Goal: Task Accomplishment & Management: Use online tool/utility

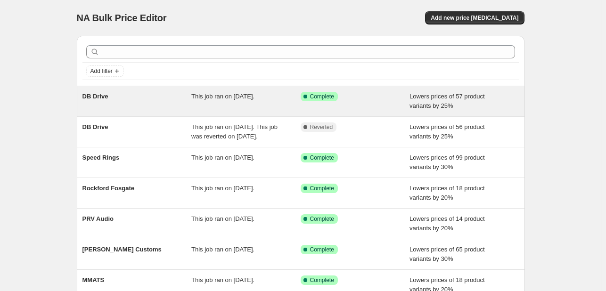
click at [156, 93] on div "DB Drive" at bounding box center [136, 101] width 109 height 19
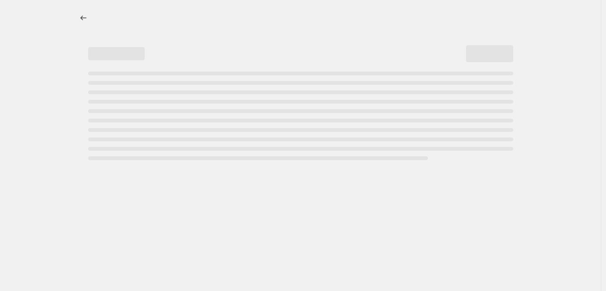
select select "percentage"
select select "vendor"
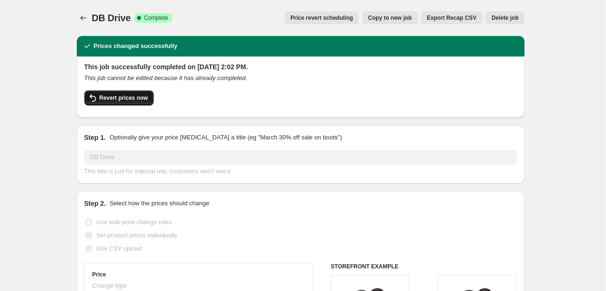
click at [131, 105] on button "Revert prices now" at bounding box center [118, 97] width 69 height 15
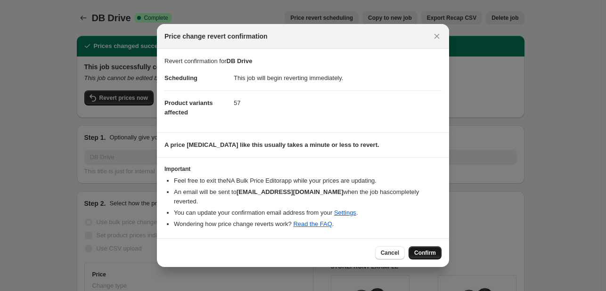
click at [421, 247] on div "Cancel Confirm" at bounding box center [303, 252] width 292 height 29
click at [421, 247] on button "Confirm" at bounding box center [424, 252] width 33 height 13
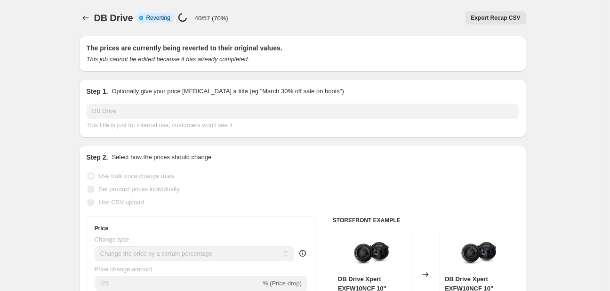
select select "percentage"
select select "vendor"
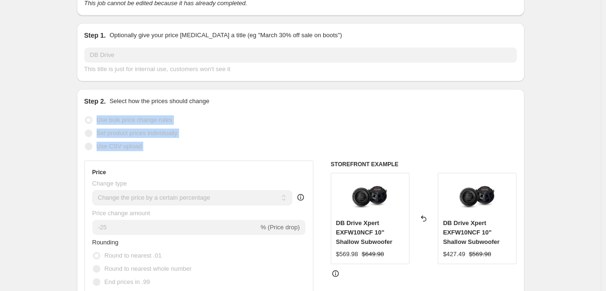
drag, startPoint x: 9, startPoint y: 103, endPoint x: 55, endPoint y: 65, distance: 58.5
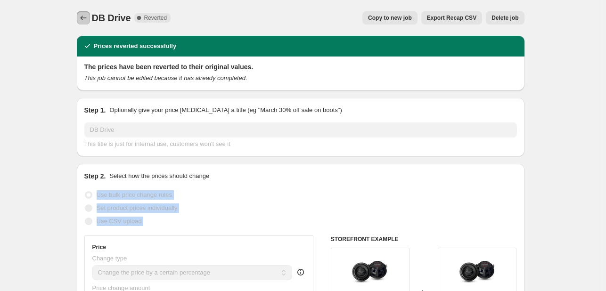
click at [86, 16] on icon "Price change jobs" at bounding box center [83, 17] width 9 height 9
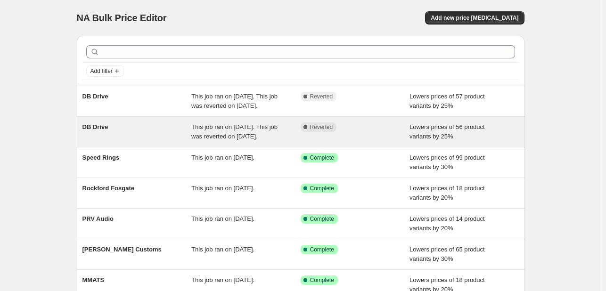
click at [121, 141] on div "DB Drive" at bounding box center [136, 131] width 109 height 19
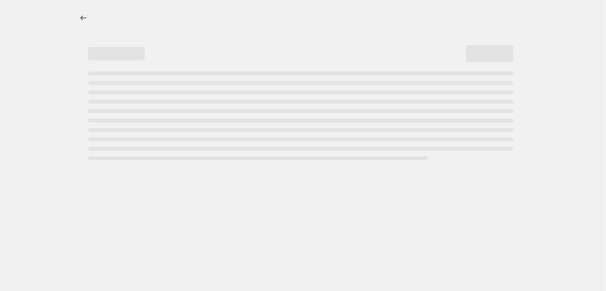
select select "percentage"
select select "vendor"
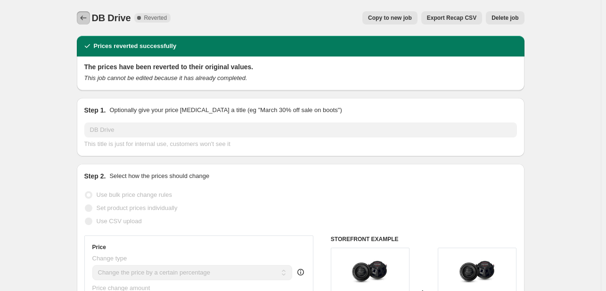
click at [87, 14] on icon "Price change jobs" at bounding box center [83, 17] width 9 height 9
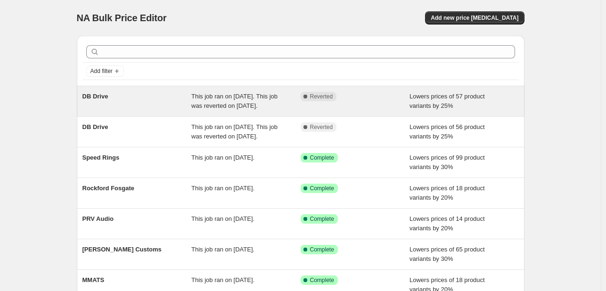
click at [136, 97] on div "DB Drive" at bounding box center [136, 101] width 109 height 19
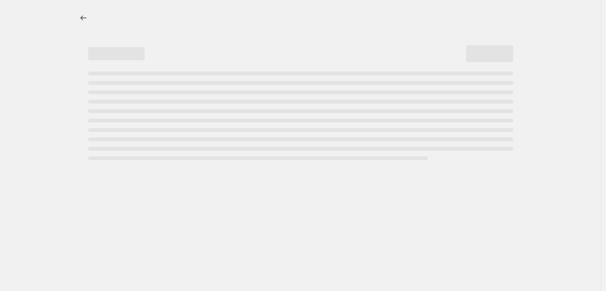
select select "percentage"
select select "vendor"
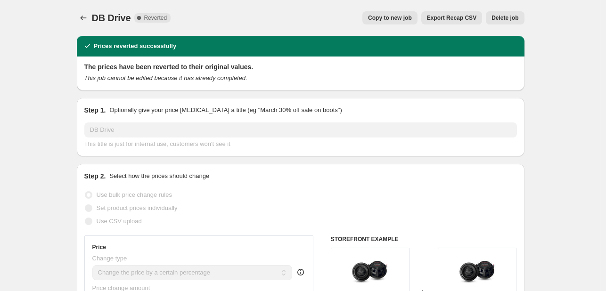
click at [386, 16] on span "Copy to new job" at bounding box center [390, 18] width 44 height 8
select select "percentage"
select select "vendor"
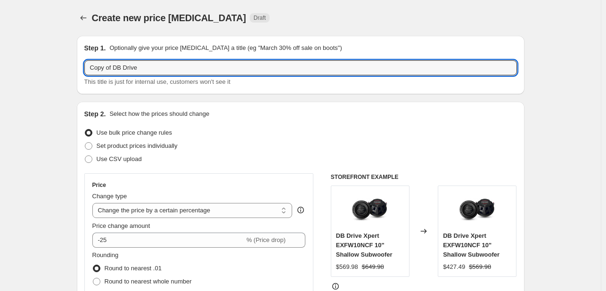
drag, startPoint x: 114, startPoint y: 72, endPoint x: 67, endPoint y: 75, distance: 47.7
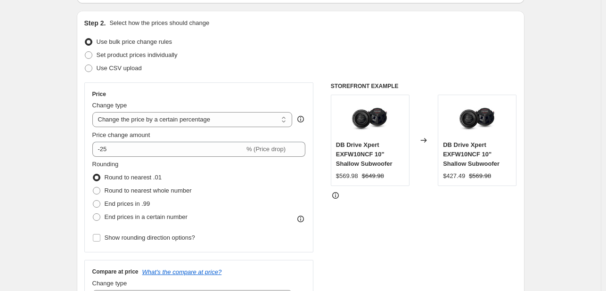
type input "DB Drive"
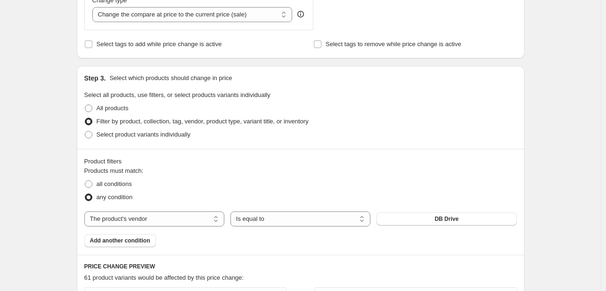
scroll to position [377, 0]
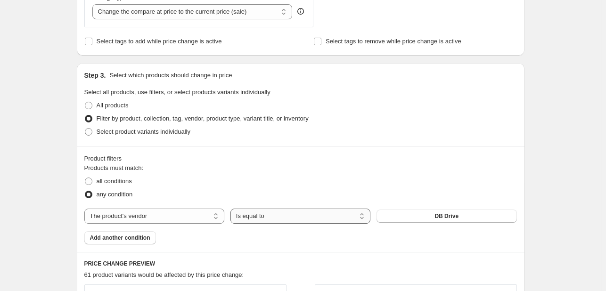
click at [273, 215] on select "Is equal to Is not equal to" at bounding box center [300, 216] width 140 height 15
click at [253, 218] on select "Is equal to Is not equal to" at bounding box center [300, 216] width 140 height 15
select select "equal"
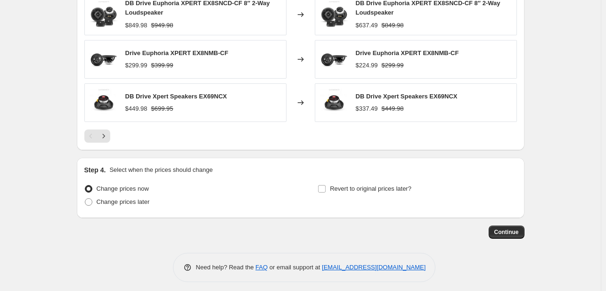
scroll to position [761, 0]
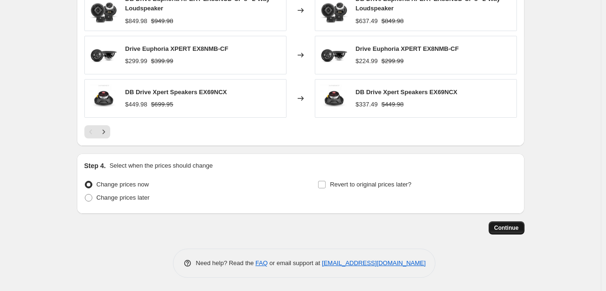
click at [505, 226] on span "Continue" at bounding box center [506, 228] width 24 height 8
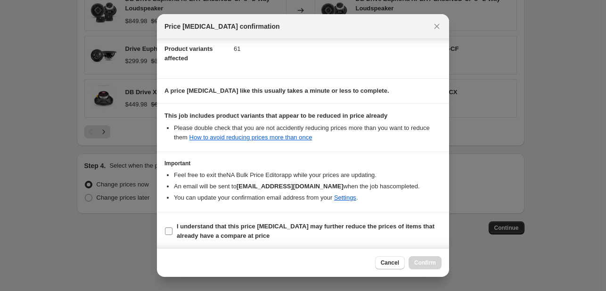
scroll to position [105, 0]
click at [294, 226] on b "I understand that this price [MEDICAL_DATA] may further reduce the prices of it…" at bounding box center [306, 230] width 258 height 16
click at [172, 226] on input "I understand that this price [MEDICAL_DATA] may further reduce the prices of it…" at bounding box center [169, 230] width 8 height 8
checkbox input "true"
drag, startPoint x: 431, startPoint y: 259, endPoint x: 436, endPoint y: 257, distance: 5.4
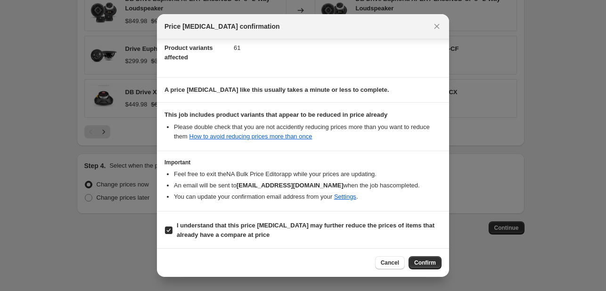
click at [436, 257] on button "Confirm" at bounding box center [424, 262] width 33 height 13
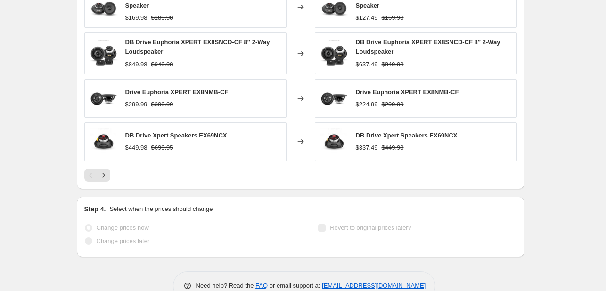
scroll to position [786, 0]
click at [465, 248] on div "Revert to original prices later?" at bounding box center [416, 235] width 199 height 28
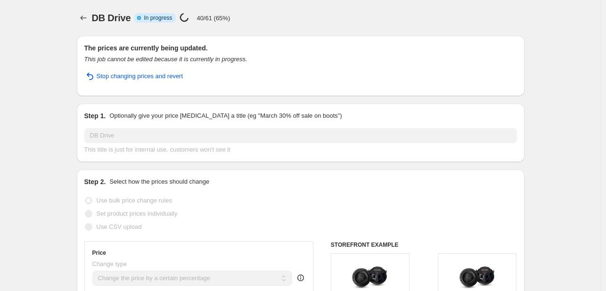
select select "percentage"
select select "vendor"
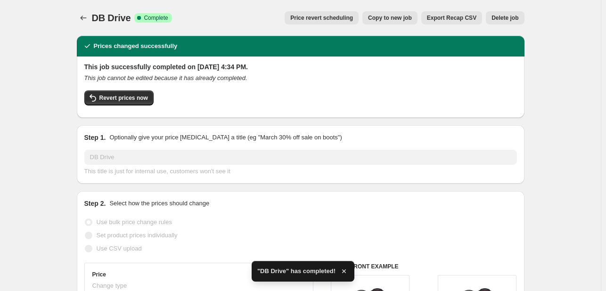
click at [84, 25] on div "DB Drive. This page is ready DB Drive Success Complete Complete Price revert sc…" at bounding box center [300, 18] width 447 height 36
click at [85, 21] on icon "Price change jobs" at bounding box center [83, 17] width 9 height 9
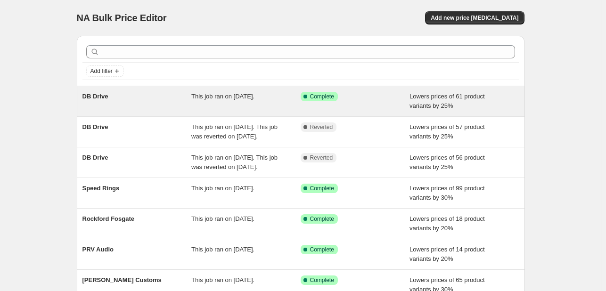
click at [141, 91] on div "DB Drive This job ran on [DATE]. Success Complete Complete Lowers prices of 61 …" at bounding box center [300, 101] width 447 height 30
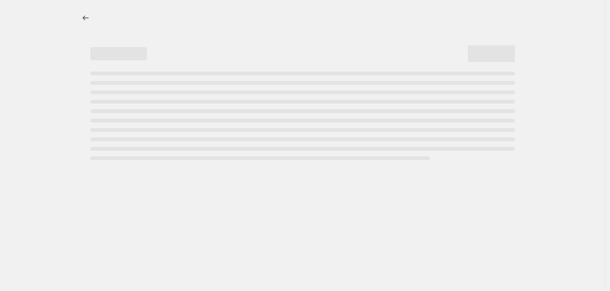
select select "percentage"
select select "vendor"
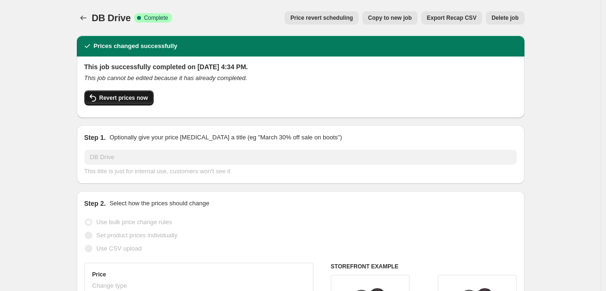
click at [114, 98] on span "Revert prices now" at bounding box center [123, 98] width 48 height 8
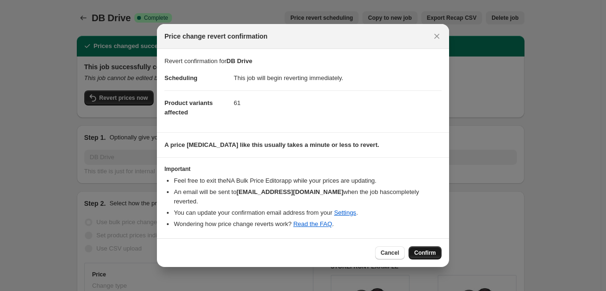
click at [418, 252] on span "Confirm" at bounding box center [425, 253] width 22 height 8
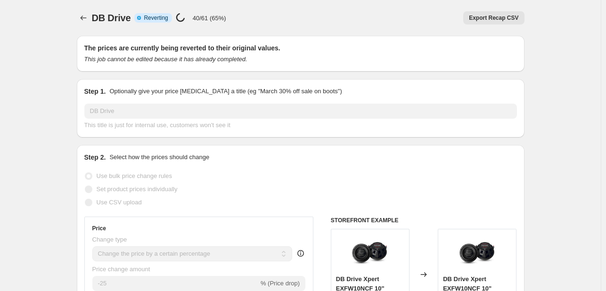
select select "percentage"
select select "vendor"
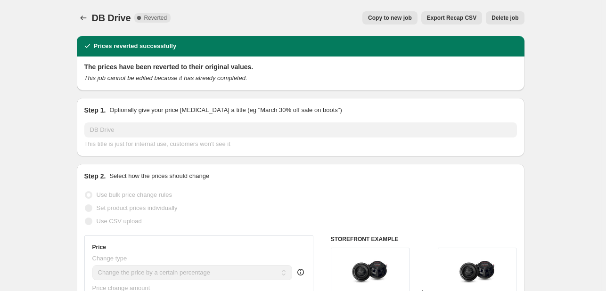
click at [402, 12] on button "Copy to new job" at bounding box center [389, 17] width 55 height 13
select select "percentage"
select select "vendor"
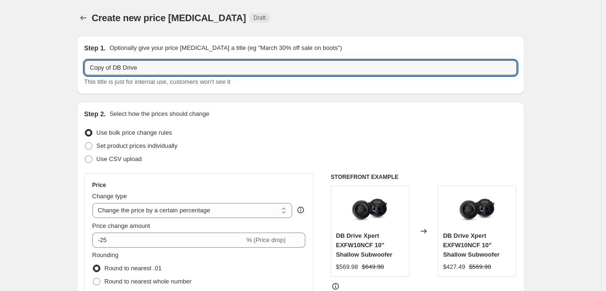
drag, startPoint x: 113, startPoint y: 66, endPoint x: 7, endPoint y: 60, distance: 106.1
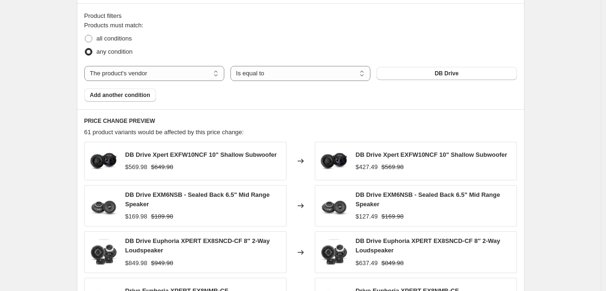
scroll to position [518, 0]
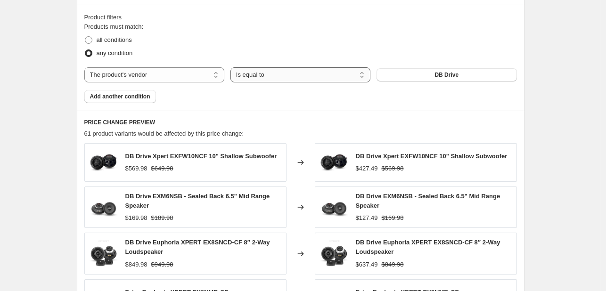
type input "DB Drive"
click at [262, 79] on select "Is equal to Is not equal to" at bounding box center [300, 74] width 140 height 15
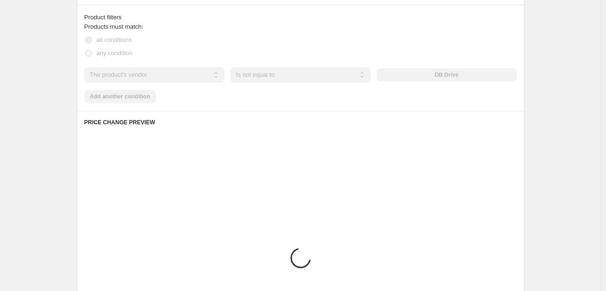
click at [248, 73] on select "Is equal to Is not equal to" at bounding box center [300, 74] width 140 height 15
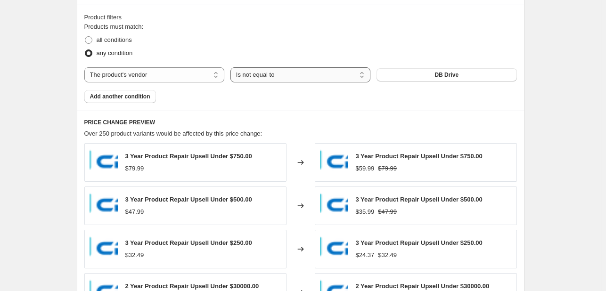
drag, startPoint x: 248, startPoint y: 73, endPoint x: 248, endPoint y: 81, distance: 8.0
click at [248, 73] on select "Is equal to Is not equal to" at bounding box center [300, 74] width 140 height 15
select select "equal"
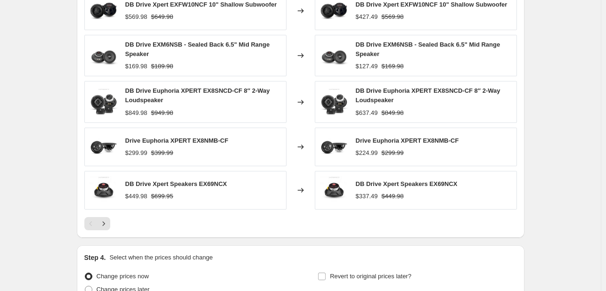
scroll to position [761, 0]
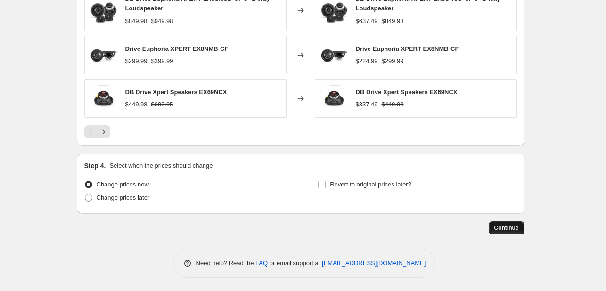
click at [507, 225] on span "Continue" at bounding box center [506, 228] width 24 height 8
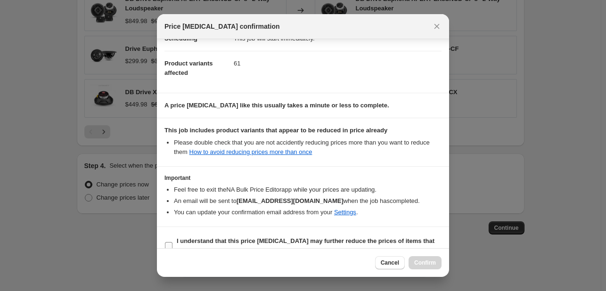
scroll to position [105, 0]
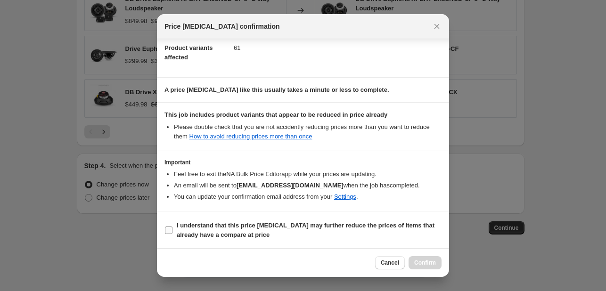
click at [232, 228] on b "I understand that this price [MEDICAL_DATA] may further reduce the prices of it…" at bounding box center [306, 230] width 258 height 16
click at [172, 228] on input "I understand that this price [MEDICAL_DATA] may further reduce the prices of it…" at bounding box center [169, 230] width 8 height 8
checkbox input "true"
click at [435, 262] on button "Confirm" at bounding box center [424, 262] width 33 height 13
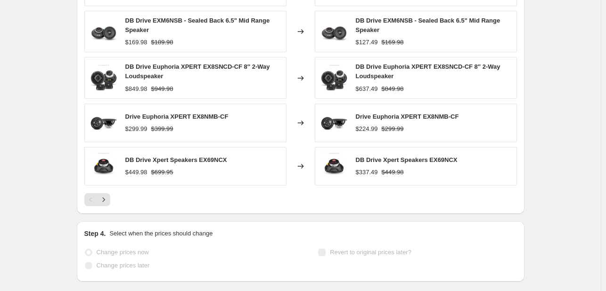
scroll to position [786, 0]
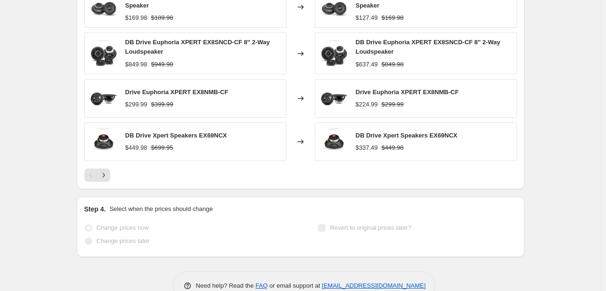
select select "percentage"
select select "vendor"
